Goal: Information Seeking & Learning: Learn about a topic

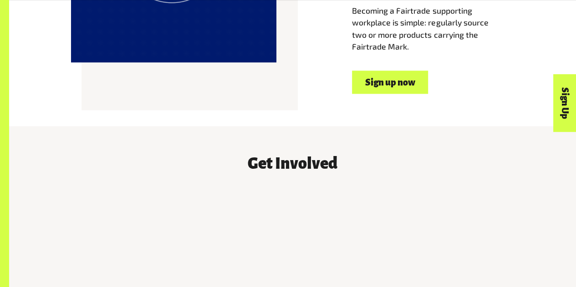
drag, startPoint x: 580, startPoint y: 21, endPoint x: 583, endPoint y: 76, distance: 55.2
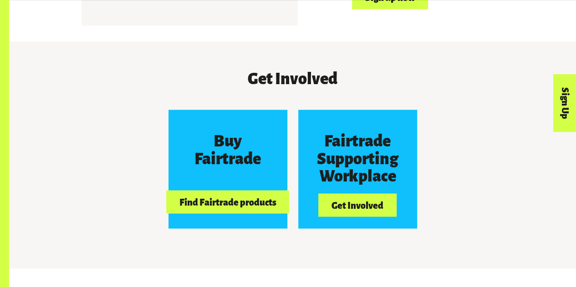
scroll to position [723, 0]
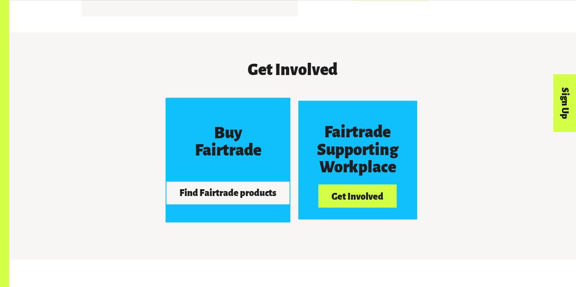
click at [244, 197] on button "Find Fairtrade products" at bounding box center [227, 192] width 123 height 23
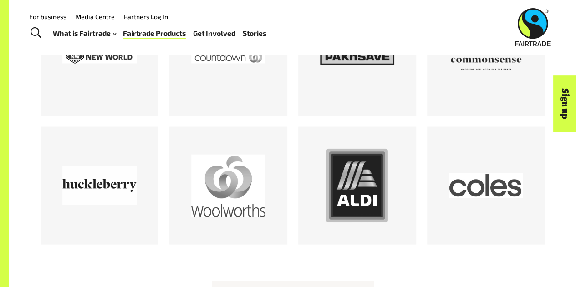
scroll to position [841, 0]
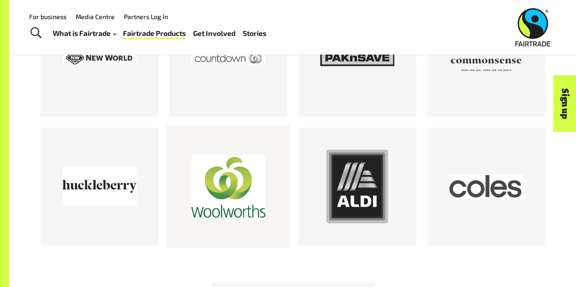
click at [220, 189] on div at bounding box center [228, 187] width 74 height 74
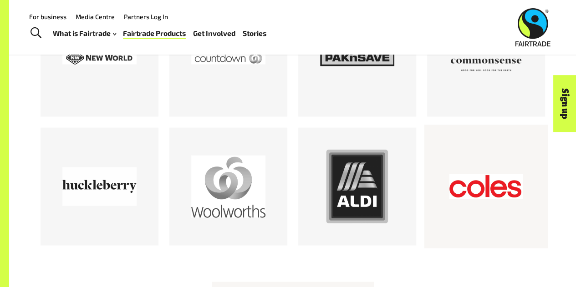
click at [492, 195] on div at bounding box center [486, 187] width 74 height 74
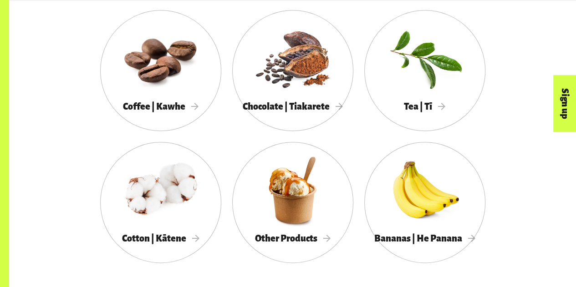
scroll to position [502, 0]
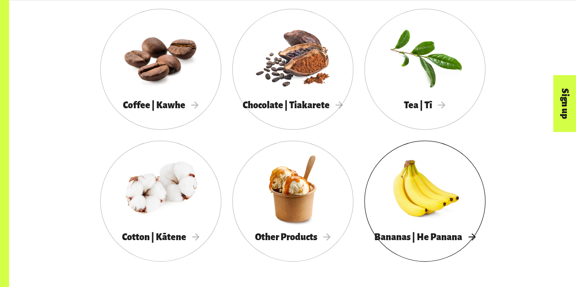
click at [438, 214] on div at bounding box center [424, 188] width 121 height 79
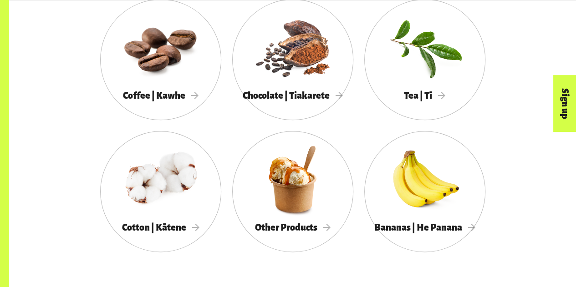
scroll to position [537, 0]
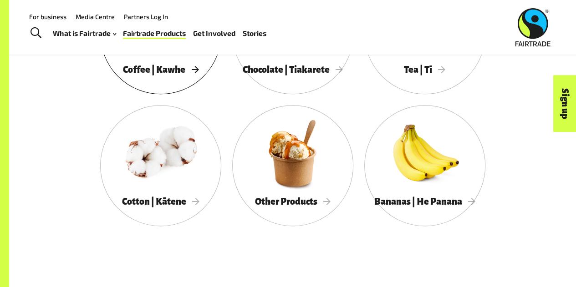
click at [130, 75] on span "Coffee | Kawhe" at bounding box center [161, 70] width 76 height 10
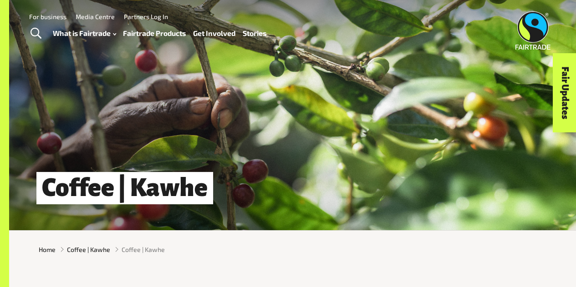
drag, startPoint x: 579, startPoint y: 24, endPoint x: 577, endPoint y: 2, distance: 22.5
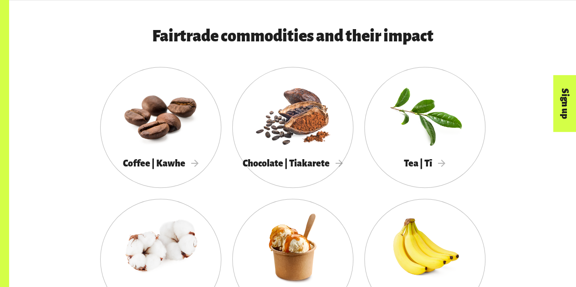
scroll to position [445, 0]
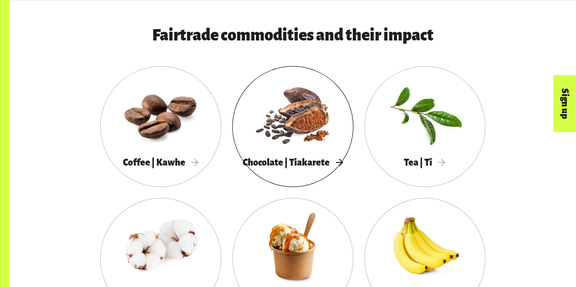
click at [304, 105] on div at bounding box center [292, 114] width 121 height 79
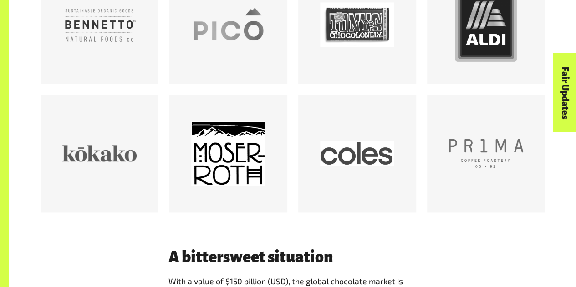
scroll to position [584, 0]
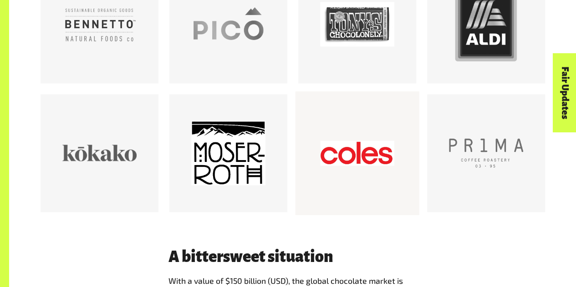
click at [362, 145] on div at bounding box center [357, 153] width 74 height 74
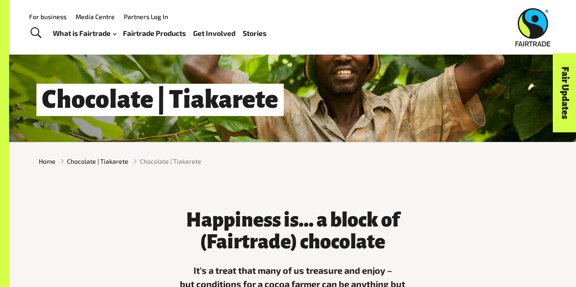
scroll to position [0, 0]
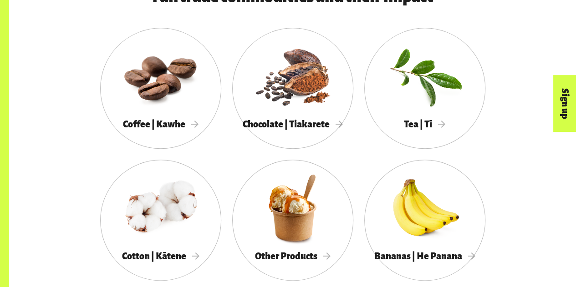
scroll to position [485, 0]
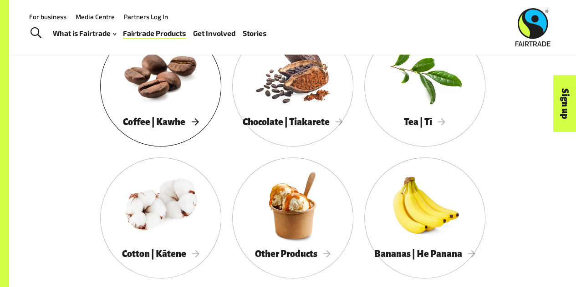
click at [152, 107] on div at bounding box center [160, 73] width 121 height 79
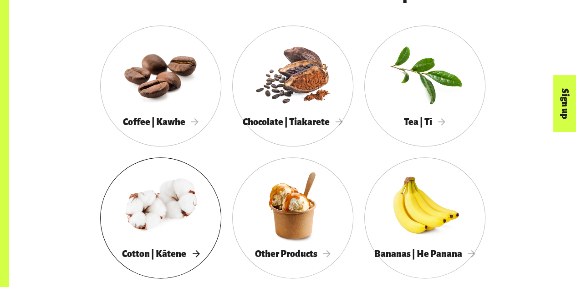
click at [154, 214] on div at bounding box center [160, 205] width 121 height 79
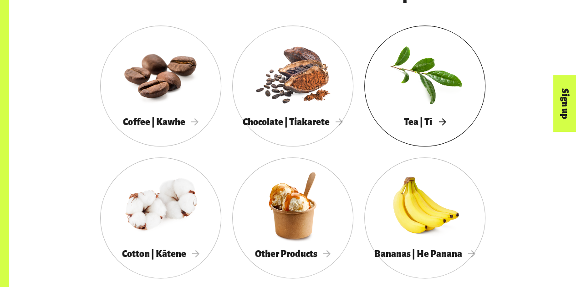
click at [435, 106] on div at bounding box center [424, 73] width 121 height 79
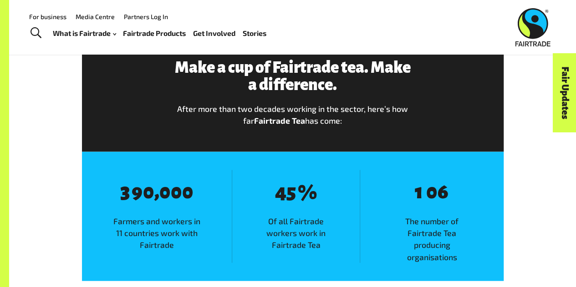
scroll to position [957, 0]
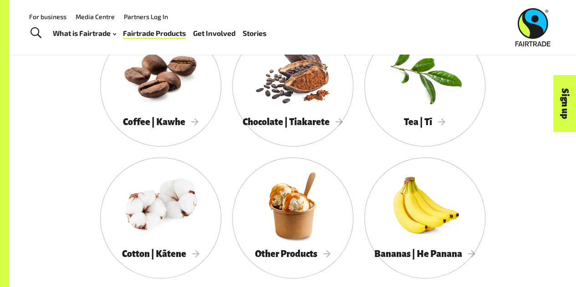
click at [505, 149] on div "Coffee | Kawhe Chocolate | Tiakarete Tea | Tī Cotton | Kātene Other Products Ba…" at bounding box center [292, 158] width 519 height 264
